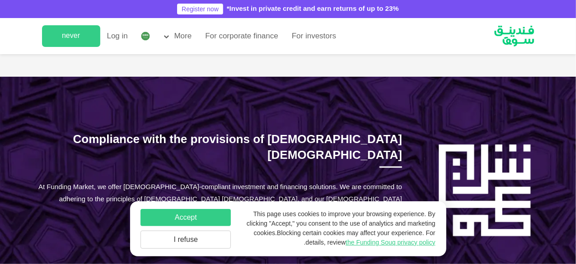
scroll to position [512, 0]
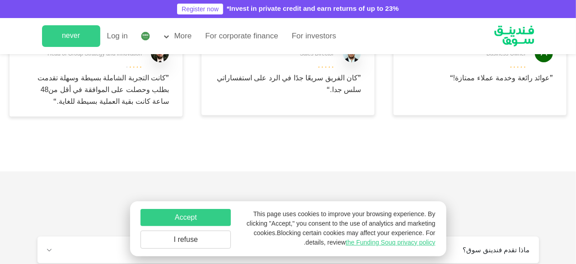
type tc-range-slider "4"
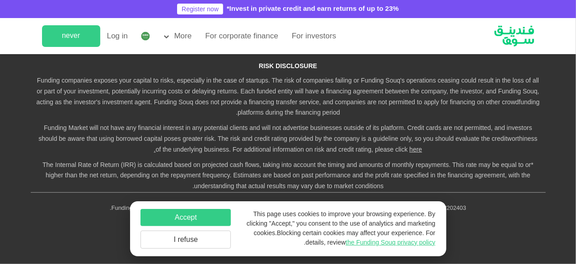
scroll to position [2072, 0]
drag, startPoint x: 414, startPoint y: 76, endPoint x: 402, endPoint y: 76, distance: 12.2
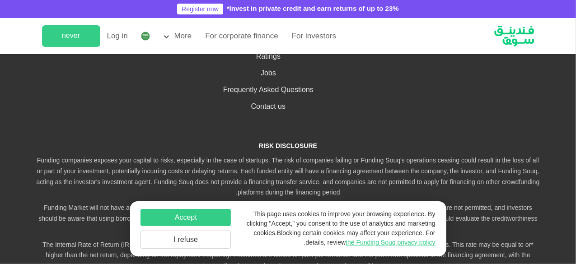
scroll to position [760, 0]
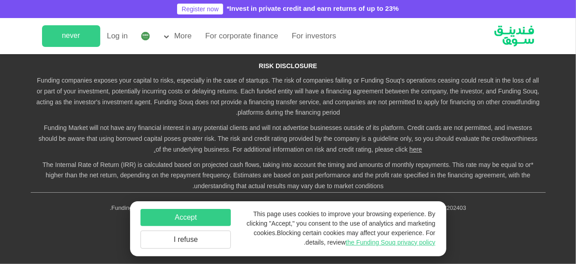
scroll to position [1823, 0]
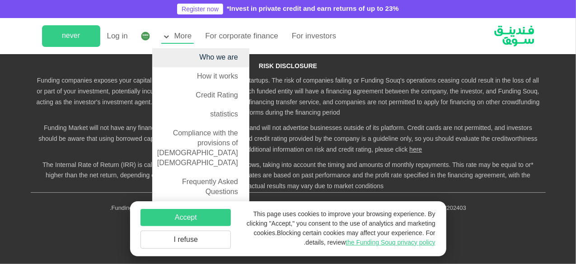
click at [201, 50] on link "Who we are" at bounding box center [200, 57] width 97 height 19
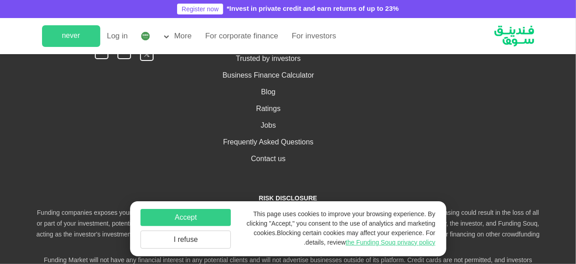
scroll to position [1411, 0]
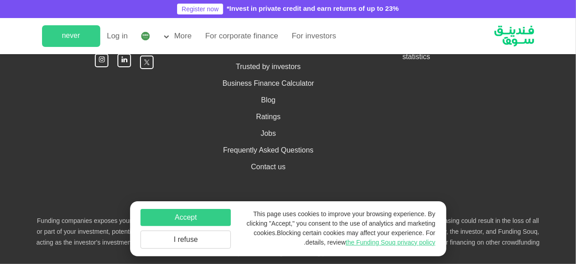
click at [410, 62] on li "statistics" at bounding box center [417, 57] width 126 height 10
click at [422, 61] on font "statistics" at bounding box center [417, 57] width 28 height 7
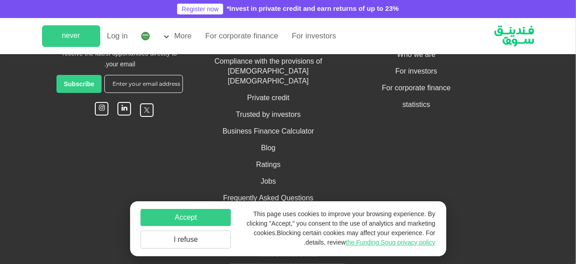
scroll to position [748, 0]
click at [296, 127] on li "Business Finance Calculator" at bounding box center [269, 132] width 126 height 10
click at [299, 129] on font "Business Finance Calculator" at bounding box center [269, 132] width 92 height 7
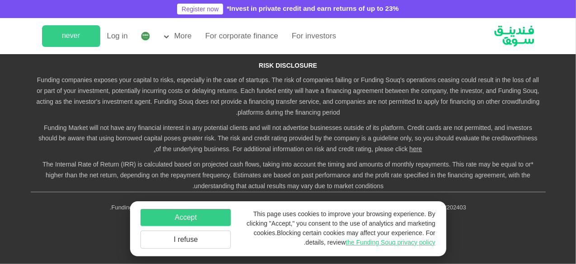
scroll to position [1252, 0]
click at [306, 38] on font "For investors" at bounding box center [314, 37] width 44 height 8
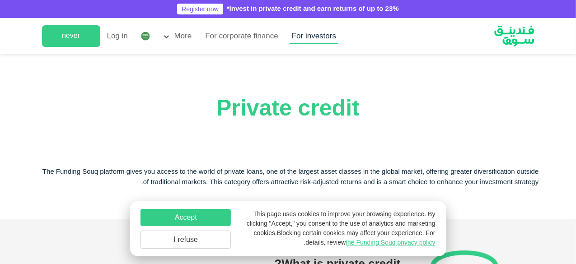
click at [310, 38] on font "For investors" at bounding box center [314, 37] width 44 height 8
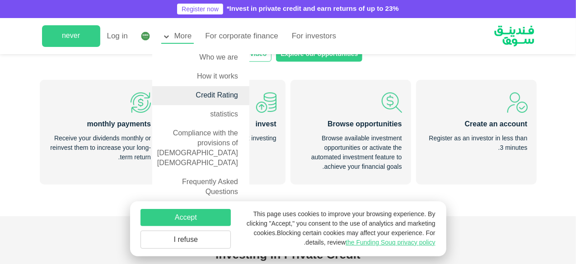
scroll to position [340, 0]
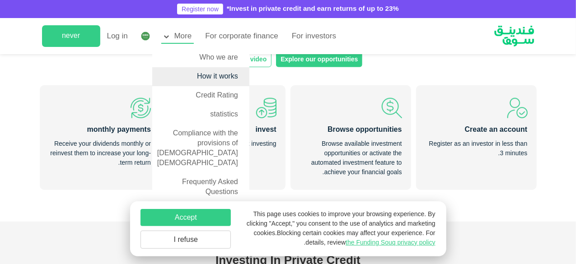
click at [199, 71] on link "How it works" at bounding box center [200, 76] width 97 height 19
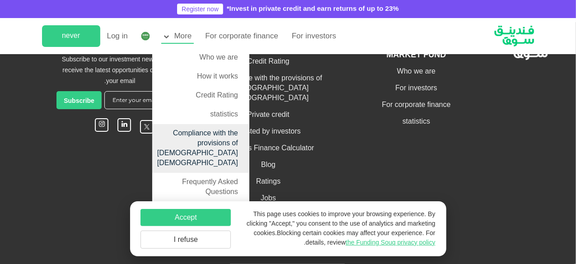
scroll to position [1550, 0]
